Goal: Information Seeking & Learning: Learn about a topic

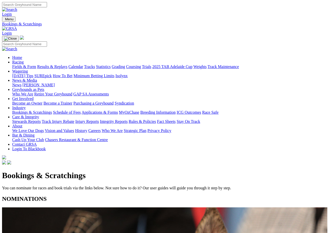
click at [23, 64] on link "Fields & Form" at bounding box center [24, 66] width 24 height 4
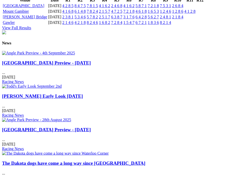
scroll to position [630, 0]
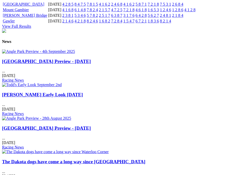
click at [183, 6] on link "2 6 8 4" at bounding box center [177, 4] width 11 height 4
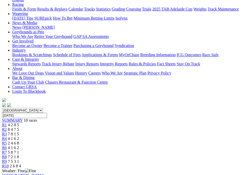
scroll to position [75, 0]
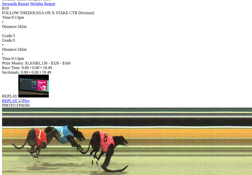
scroll to position [266, 0]
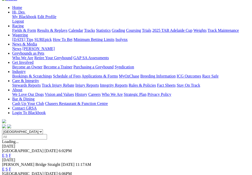
scroll to position [63, 0]
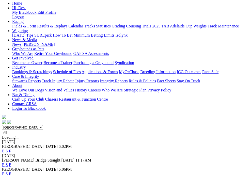
click at [11, 172] on link "F" at bounding box center [10, 174] width 2 height 4
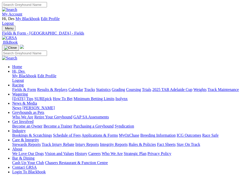
click at [106, 31] on div "Fields & Form - Angle Park - Fields" at bounding box center [126, 33] width 248 height 5
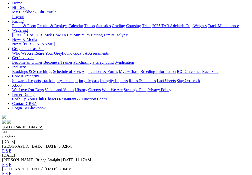
click at [5, 171] on link "E" at bounding box center [3, 173] width 3 height 4
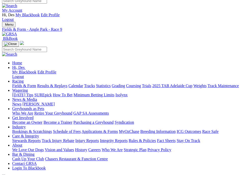
scroll to position [5, 0]
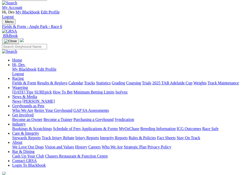
scroll to position [7, 0]
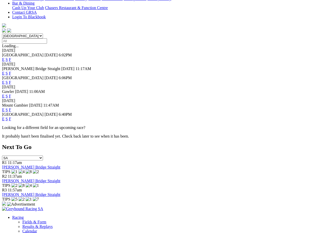
scroll to position [132, 0]
click at [11, 94] on link "F" at bounding box center [10, 96] width 2 height 4
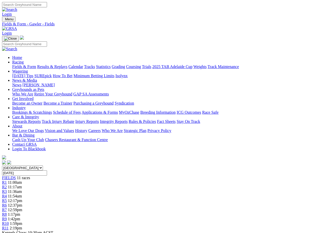
click at [127, 119] on link "Integrity Reports" at bounding box center [114, 121] width 28 height 4
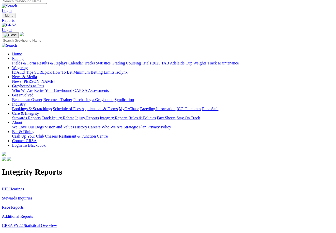
scroll to position [2, 2]
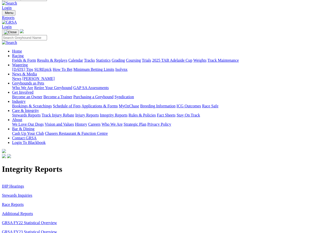
click at [21, 193] on link "Stewards Inquiries" at bounding box center [17, 195] width 30 height 4
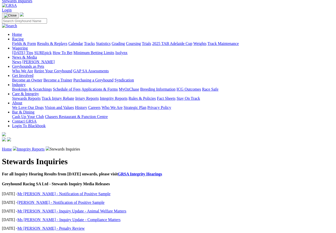
scroll to position [0, 1]
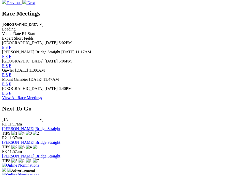
scroll to position [252, 0]
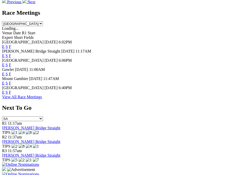
click at [11, 94] on link "F" at bounding box center [10, 92] width 2 height 4
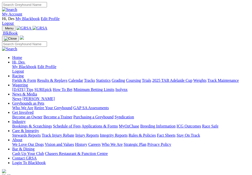
scroll to position [252, 0]
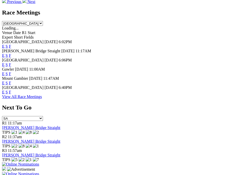
click at [11, 53] on link "F" at bounding box center [10, 55] width 2 height 4
